Goal: Task Accomplishment & Management: Manage account settings

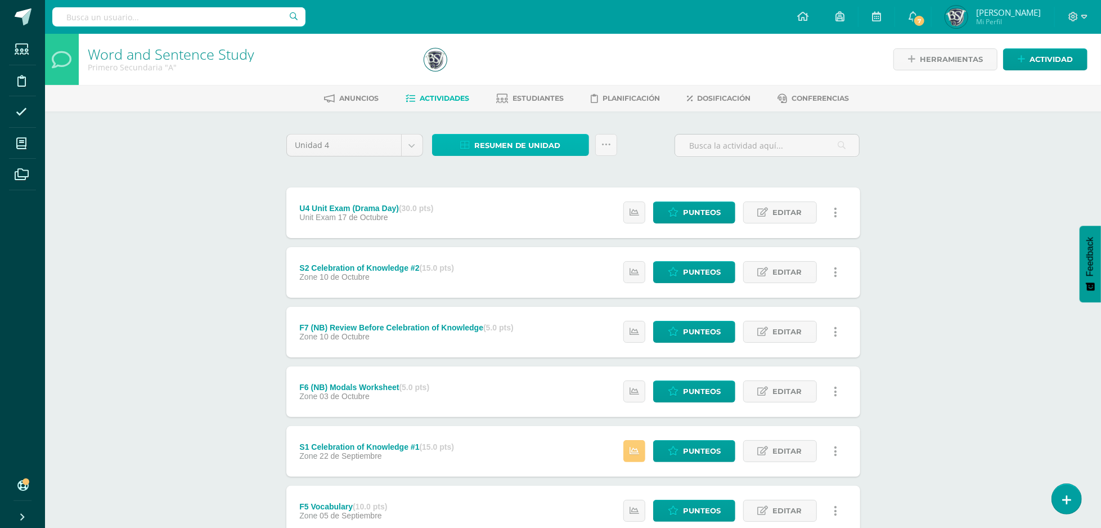
click at [555, 151] on span "Resumen de unidad" at bounding box center [517, 145] width 87 height 21
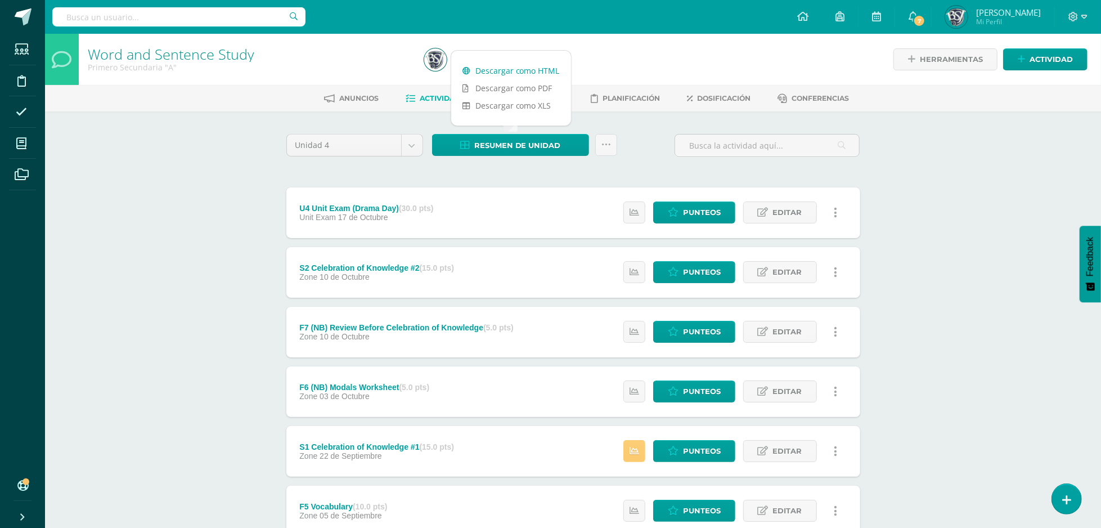
click at [526, 73] on link "Descargar como HTML" at bounding box center [511, 70] width 120 height 17
click at [251, 183] on div "Word and Sentence Study Primero Secundaria "A" Herramientas Detalle de asistenc…" at bounding box center [573, 440] width 1056 height 812
click at [505, 101] on icon at bounding box center [502, 99] width 12 height 10
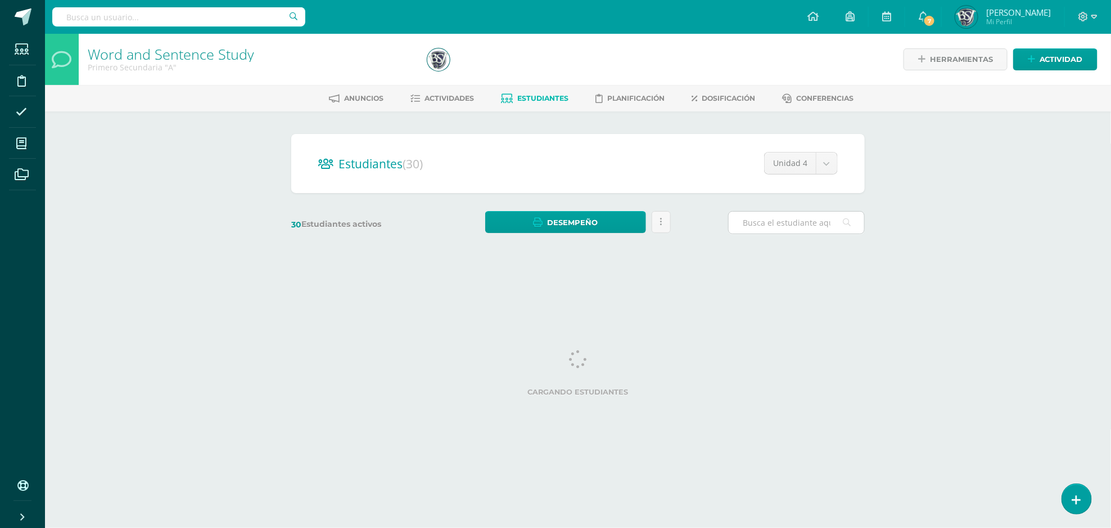
click at [795, 218] on input "text" at bounding box center [797, 222] width 136 height 22
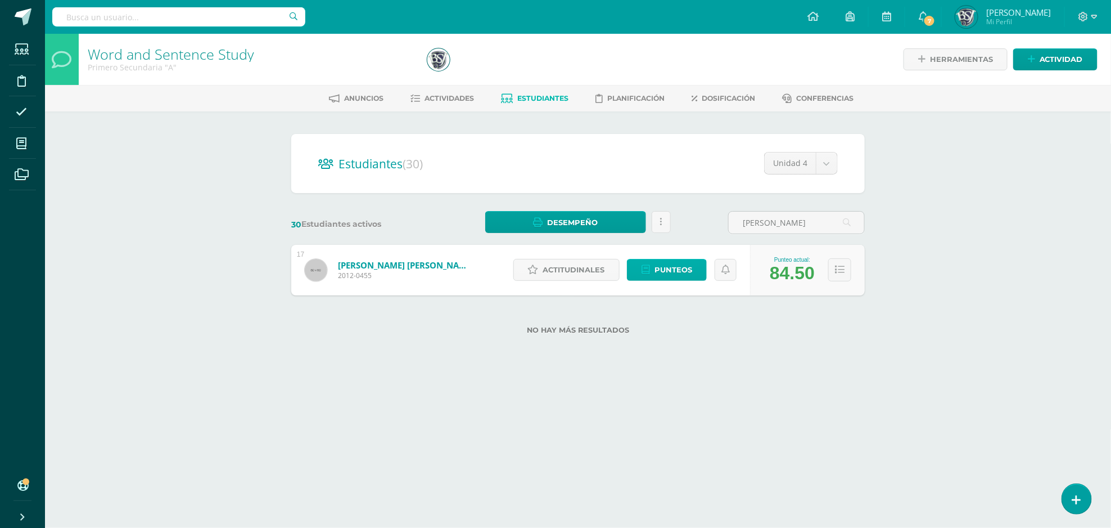
type input "[PERSON_NAME]"
click at [665, 267] on span "Punteos" at bounding box center [674, 269] width 38 height 21
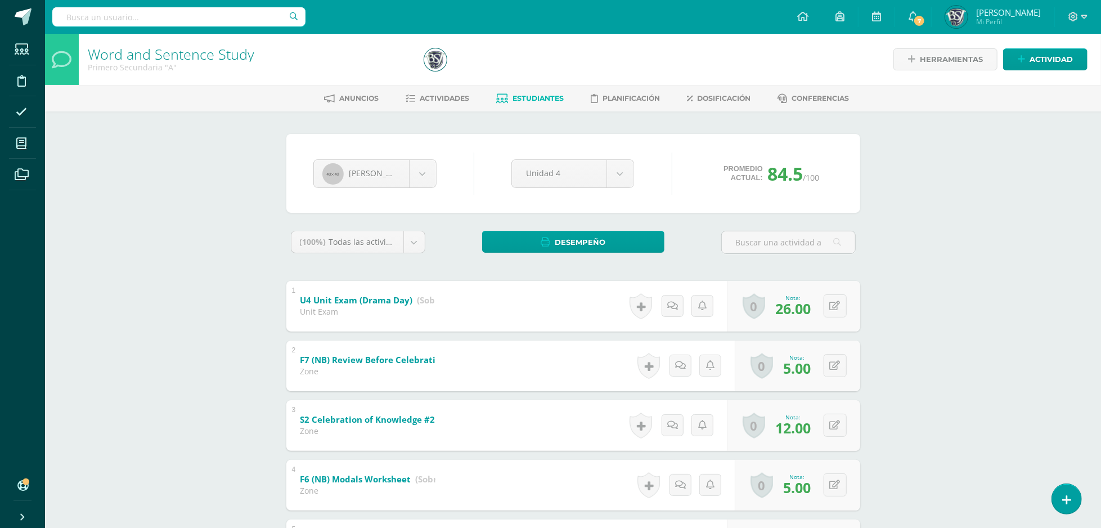
scroll to position [410, 0]
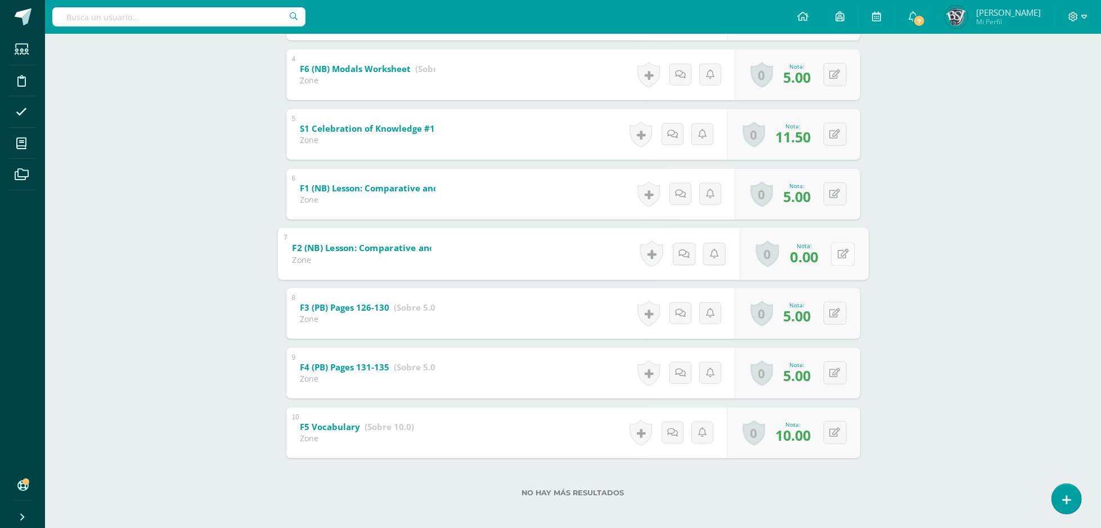
click at [839, 250] on icon at bounding box center [842, 254] width 11 height 10
type input "4"
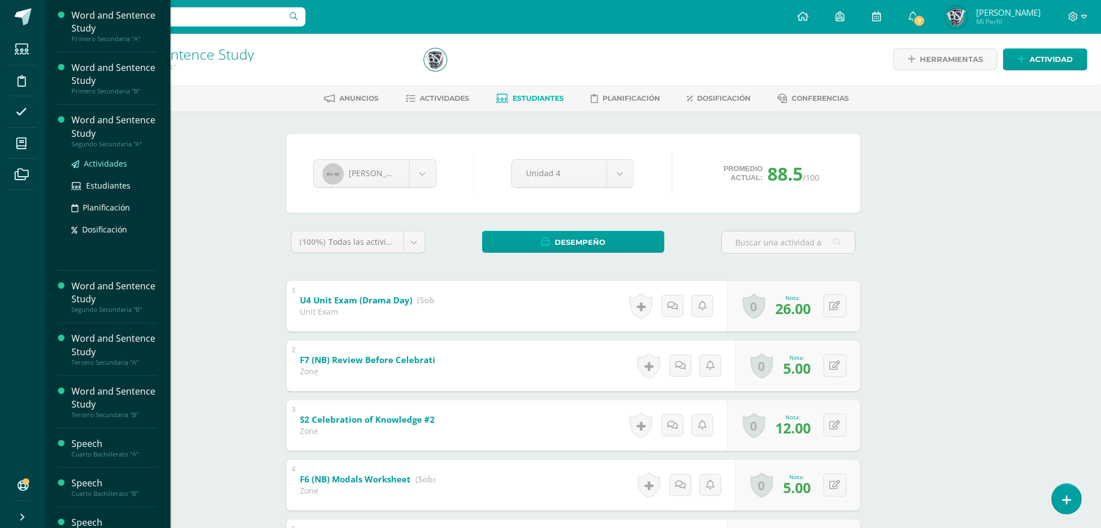
click at [102, 159] on span "Actividades" at bounding box center [105, 163] width 43 height 11
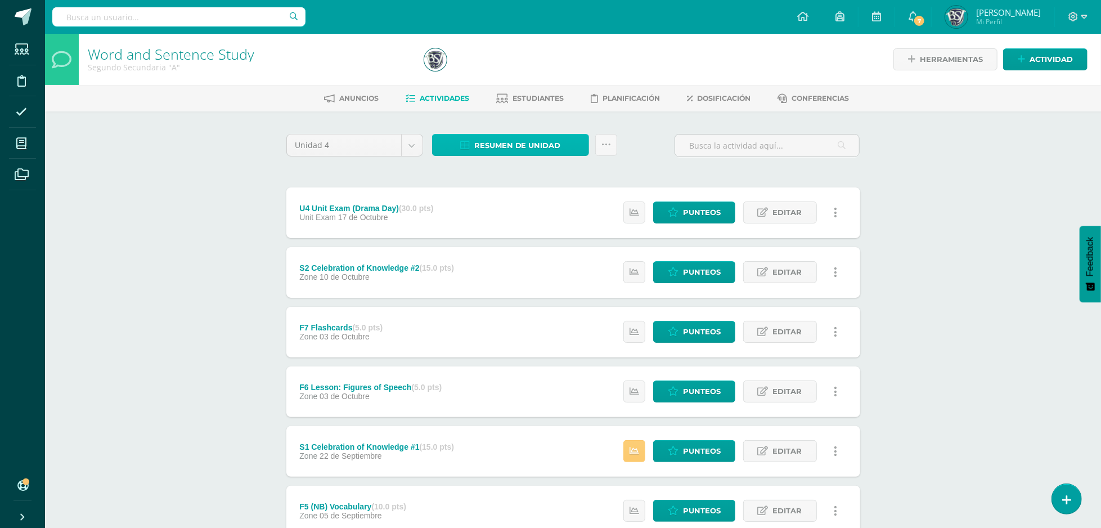
click at [457, 155] on link "Resumen de unidad" at bounding box center [510, 145] width 157 height 22
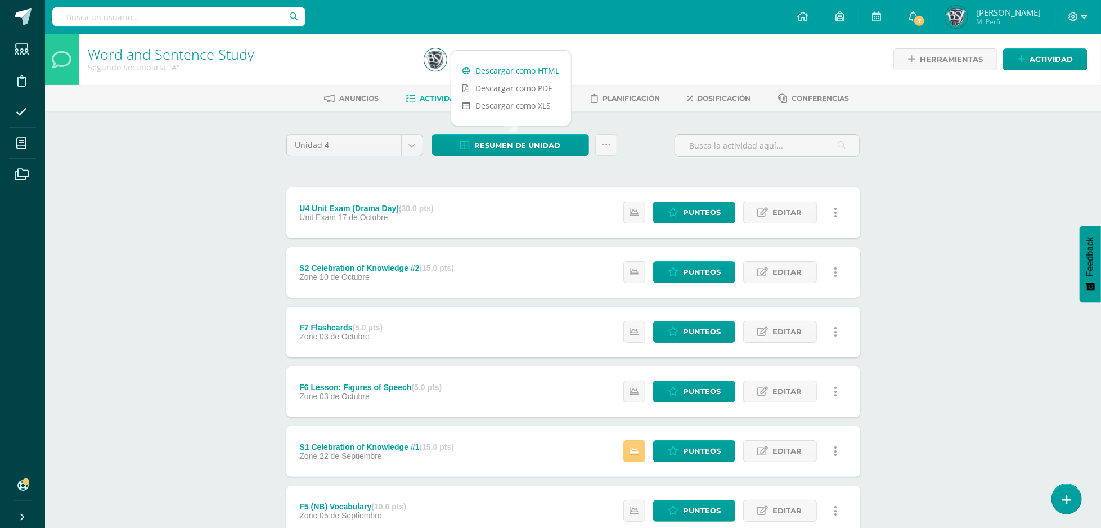
click at [543, 69] on link "Descargar como HTML" at bounding box center [511, 70] width 120 height 17
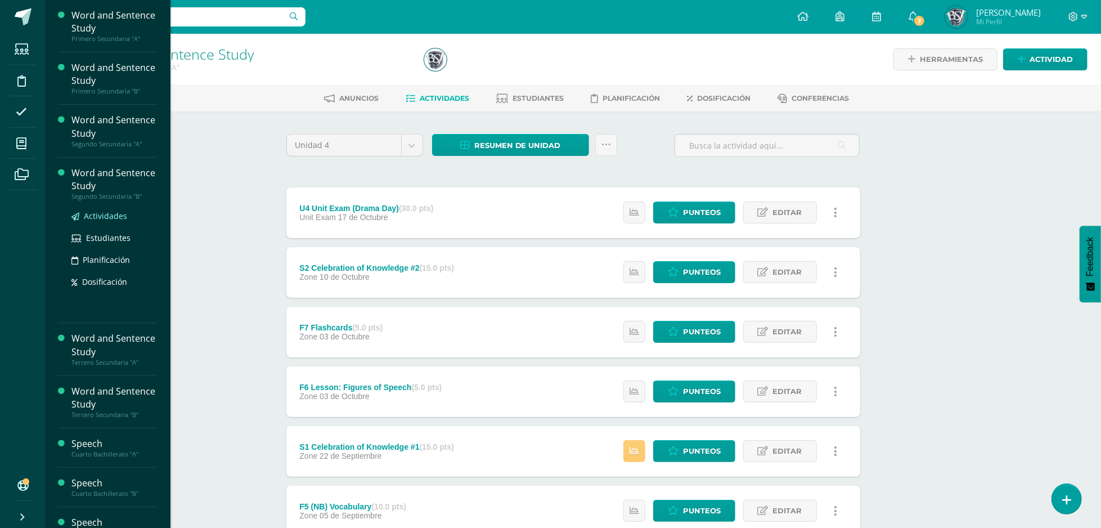
click at [114, 210] on span "Actividades" at bounding box center [105, 215] width 43 height 11
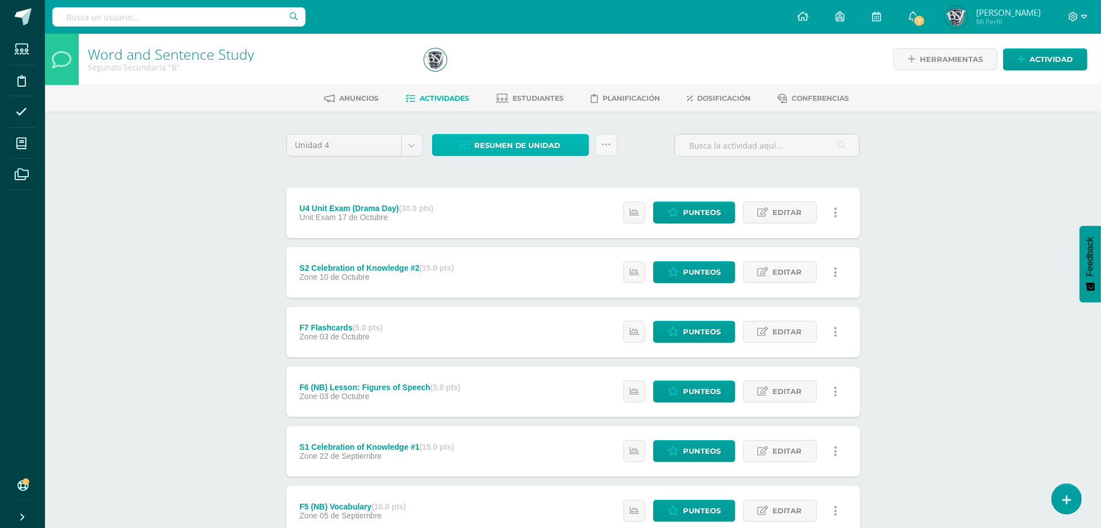
click at [525, 147] on span "Resumen de unidad" at bounding box center [517, 145] width 87 height 21
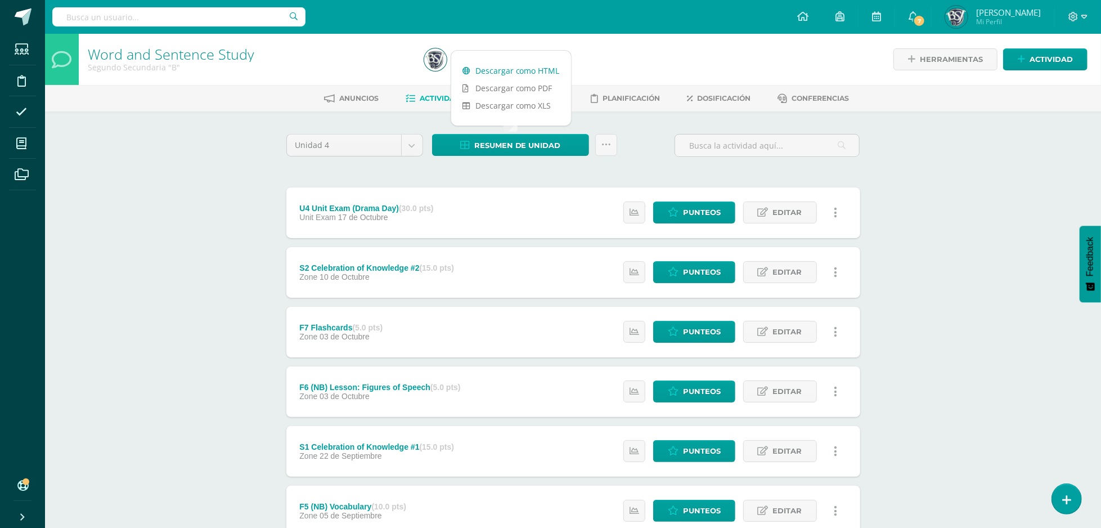
click at [525, 73] on link "Descargar como HTML" at bounding box center [511, 70] width 120 height 17
click at [981, 289] on div "Word and Sentence Study Segundo Secundaria "B" Herramientas Detalle de asistenc…" at bounding box center [573, 440] width 1056 height 812
